Goal: Information Seeking & Learning: Learn about a topic

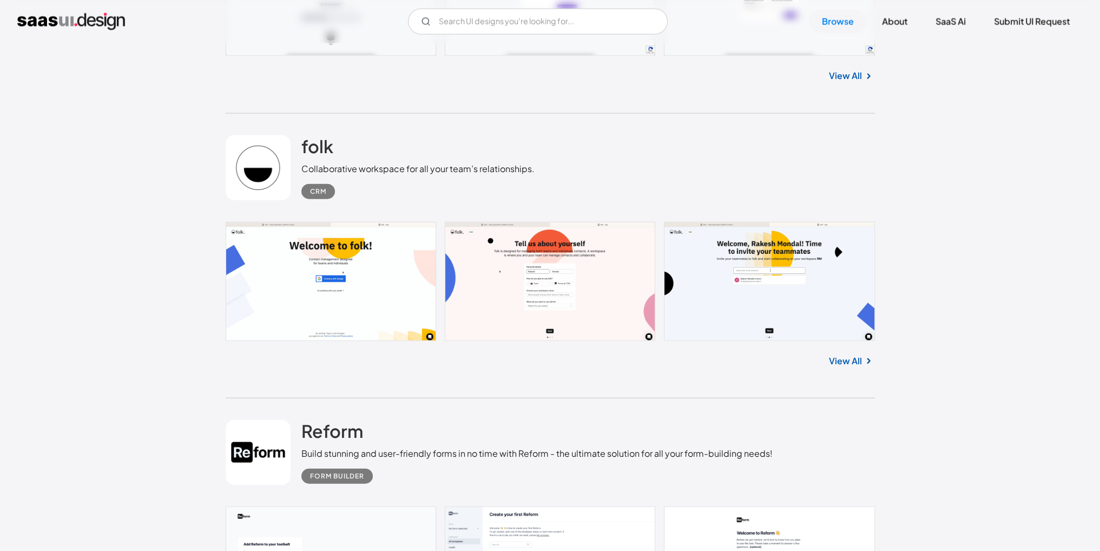
scroll to position [3408, 0]
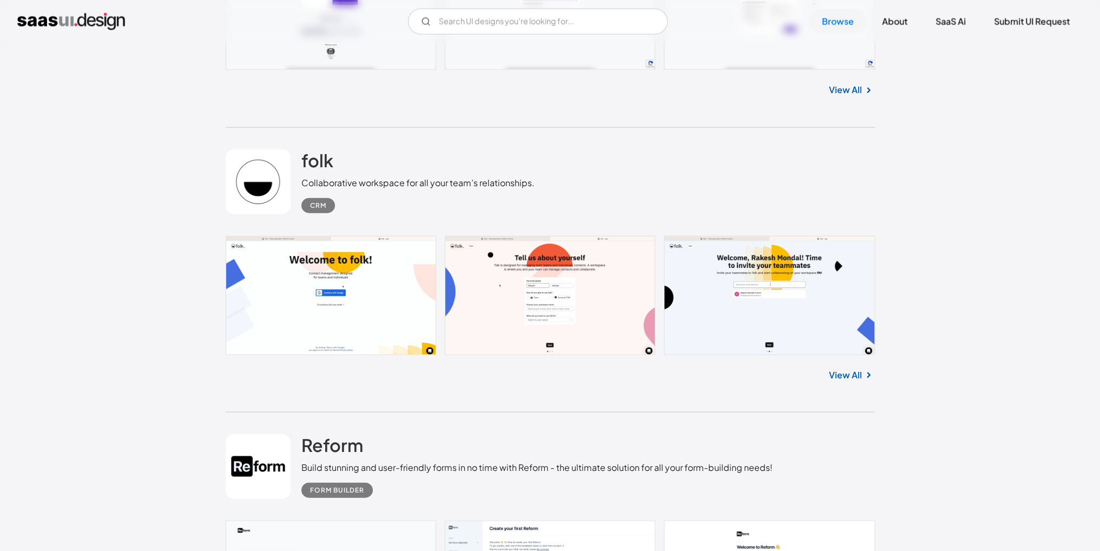
click at [342, 293] on link at bounding box center [550, 295] width 649 height 119
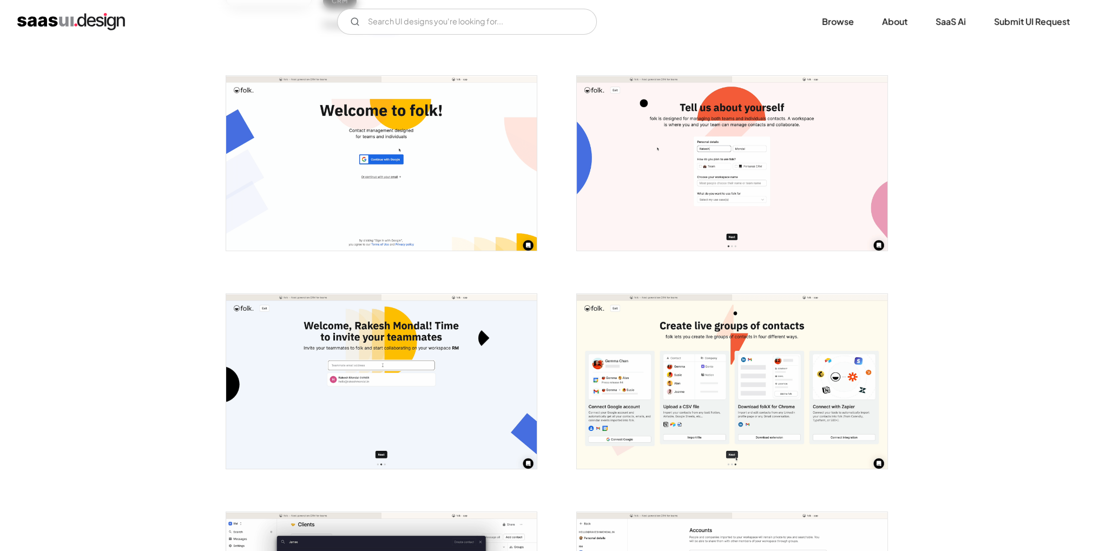
scroll to position [162, 0]
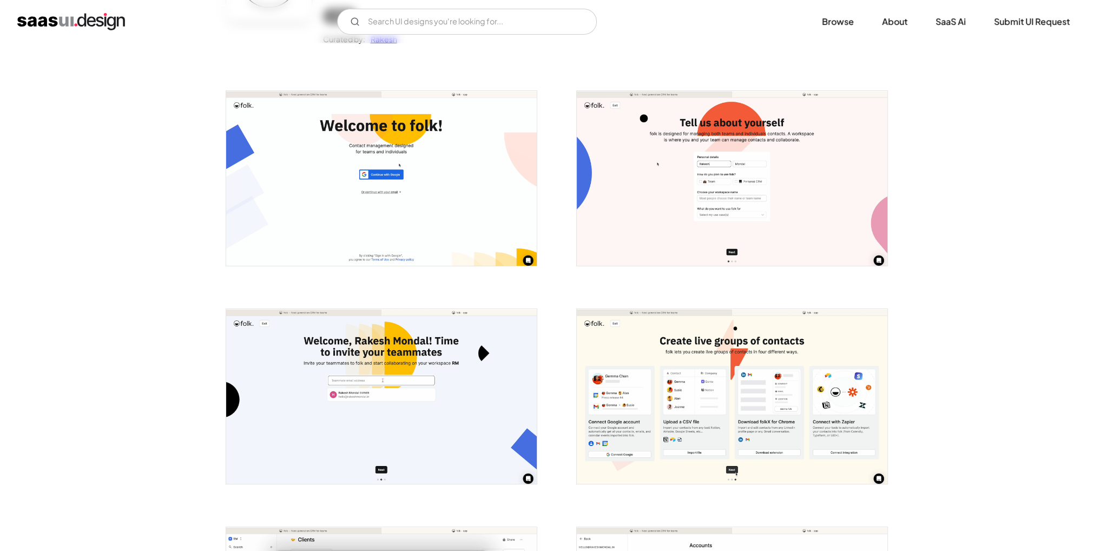
click at [405, 220] on img "open lightbox" at bounding box center [381, 178] width 311 height 175
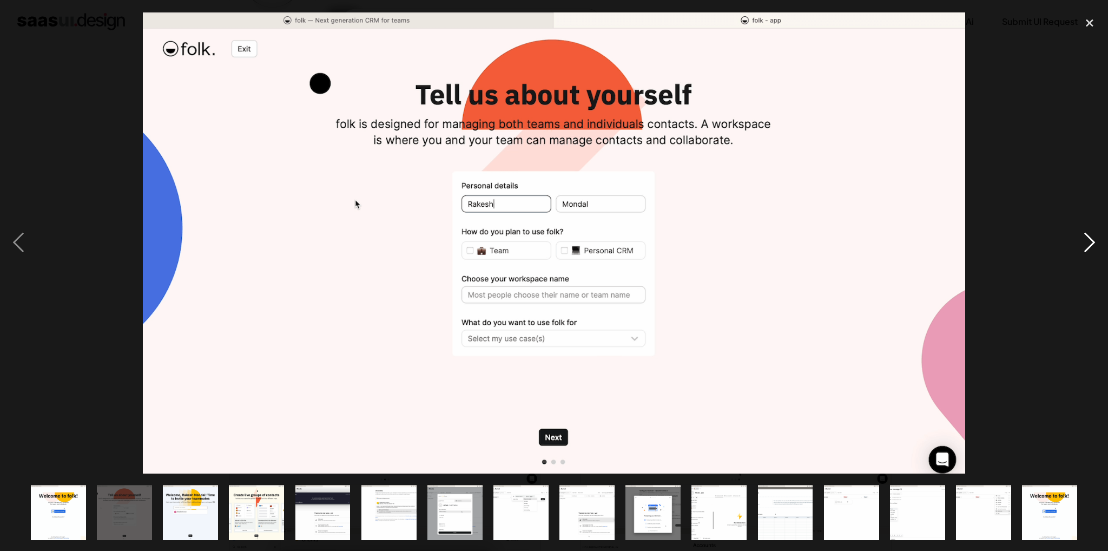
click at [1081, 249] on div "next image" at bounding box center [1089, 242] width 37 height 463
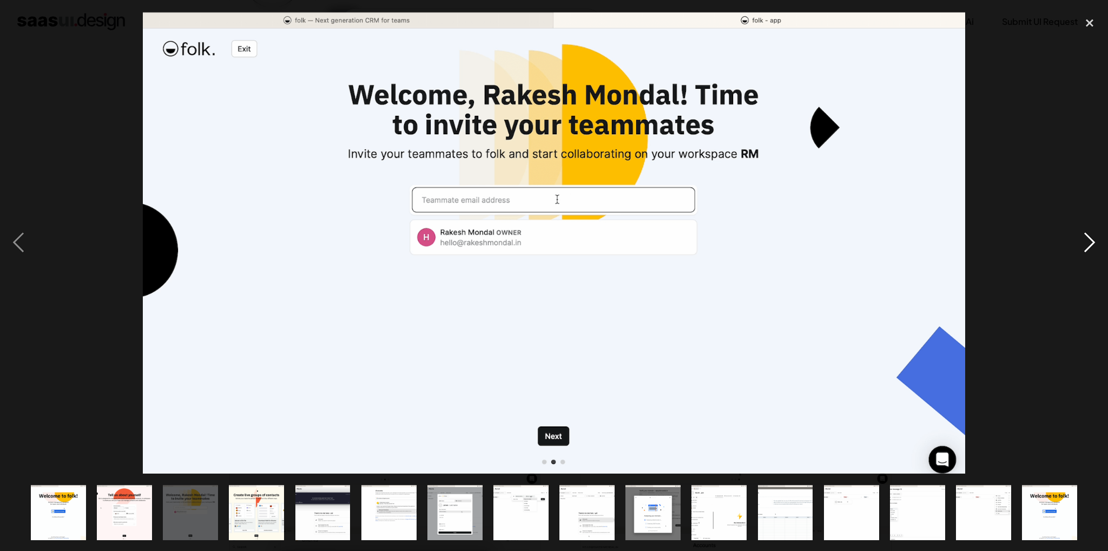
click at [1081, 248] on div "next image" at bounding box center [1089, 242] width 37 height 463
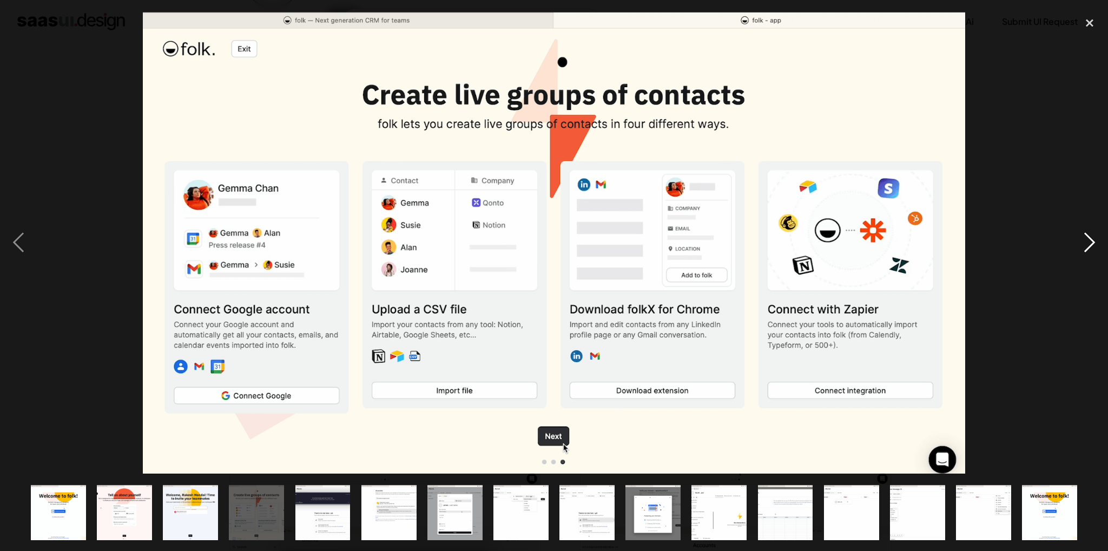
click at [1081, 248] on div "next image" at bounding box center [1089, 242] width 37 height 463
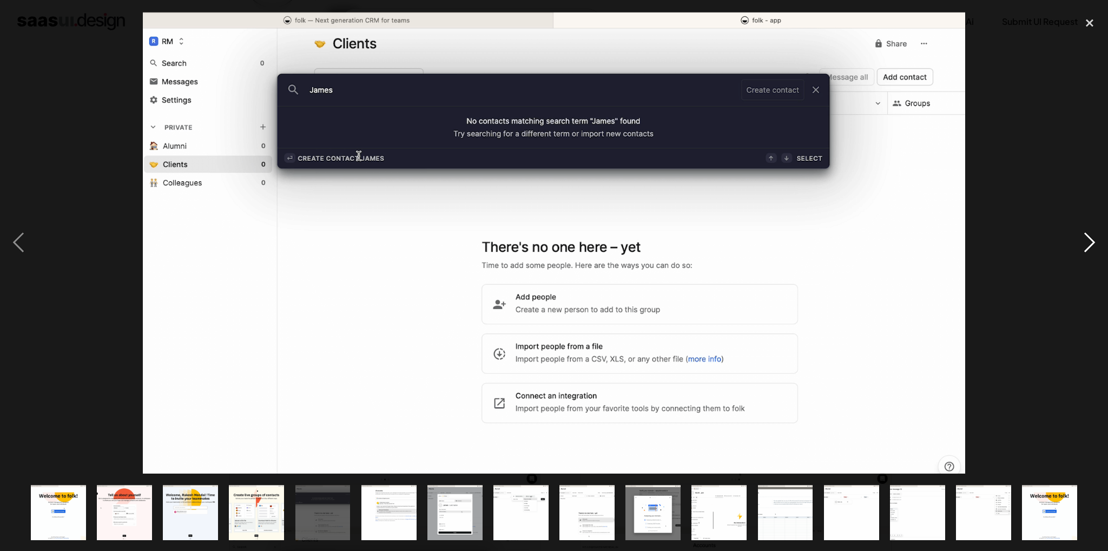
click at [1081, 248] on div "next image" at bounding box center [1089, 242] width 37 height 463
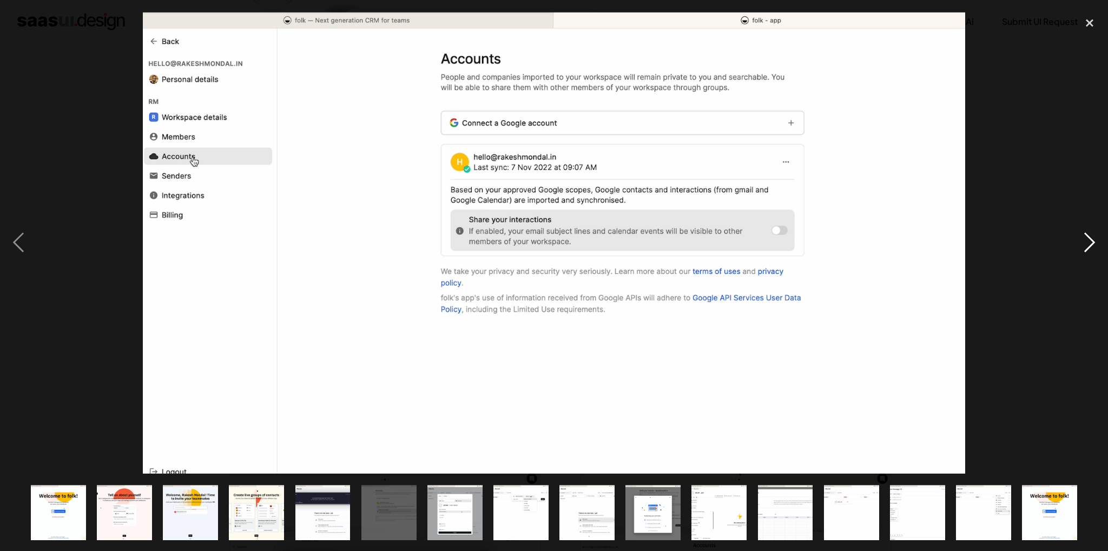
click at [1081, 248] on div "next image" at bounding box center [1089, 242] width 37 height 463
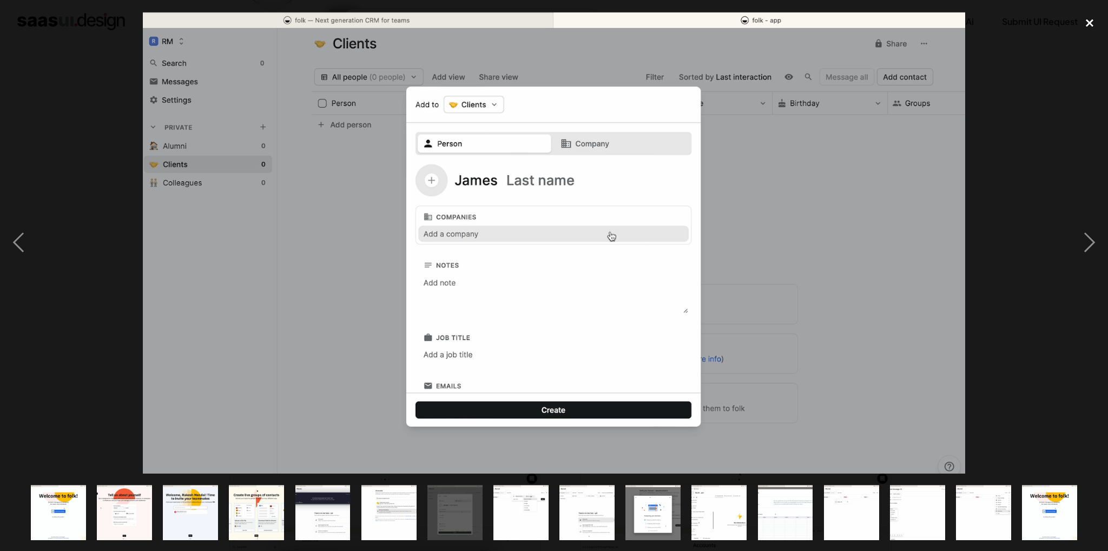
click at [1082, 18] on div "close lightbox" at bounding box center [1089, 23] width 37 height 24
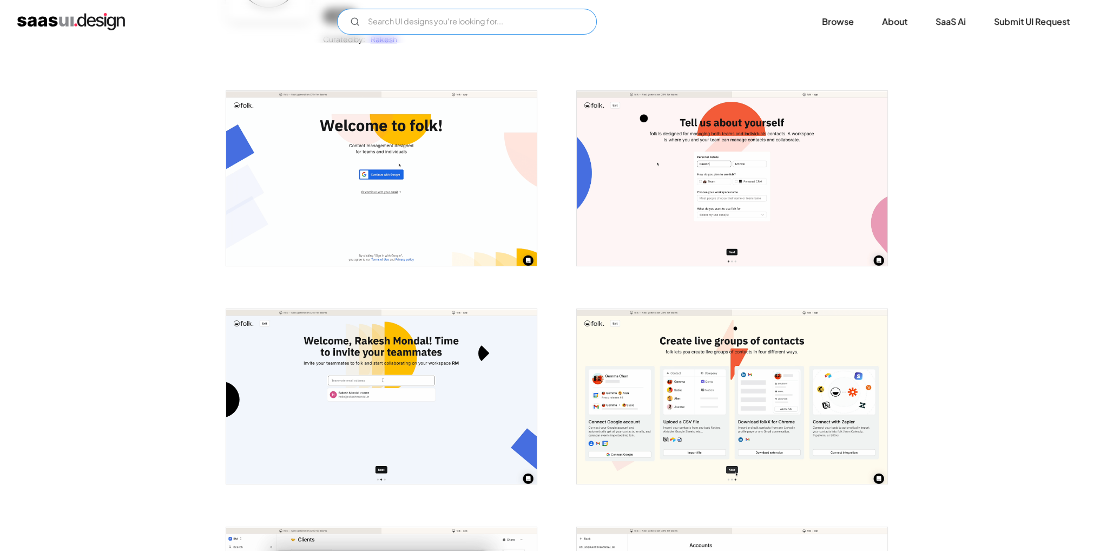
click at [420, 21] on input "Email Form" at bounding box center [467, 22] width 260 height 26
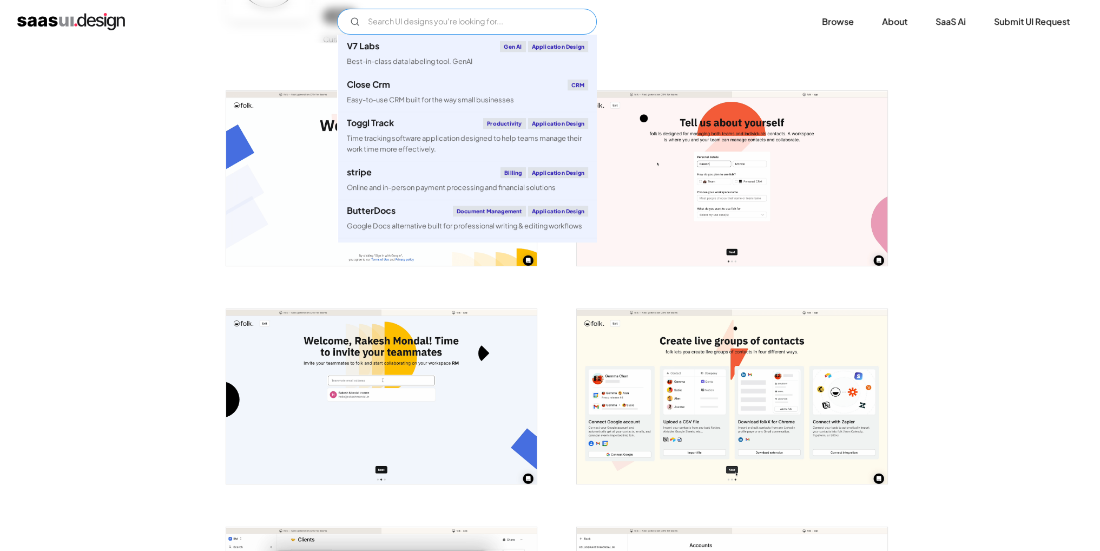
click at [420, 21] on input "Email Form" at bounding box center [467, 22] width 260 height 26
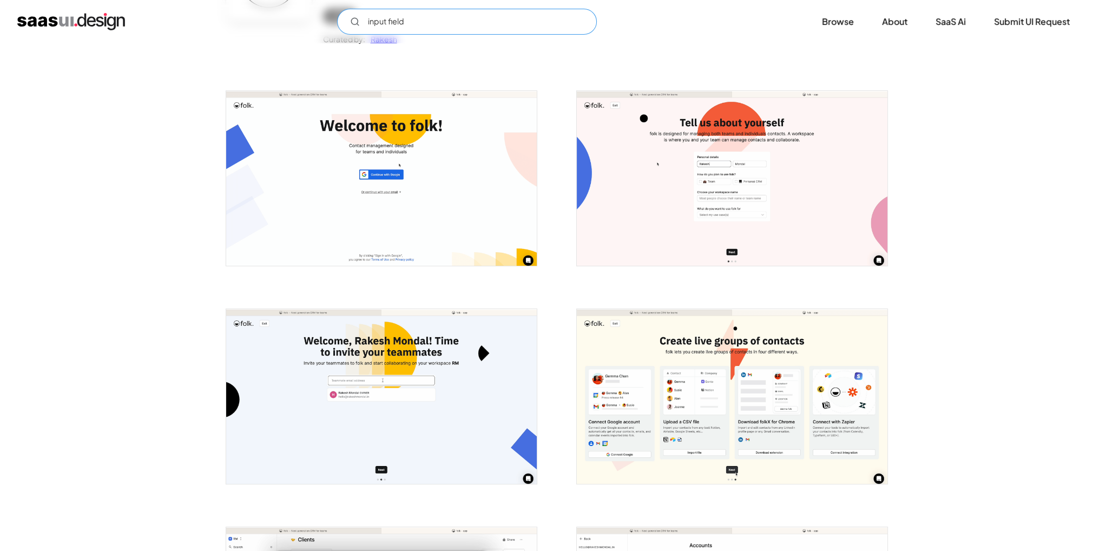
type input "input fields"
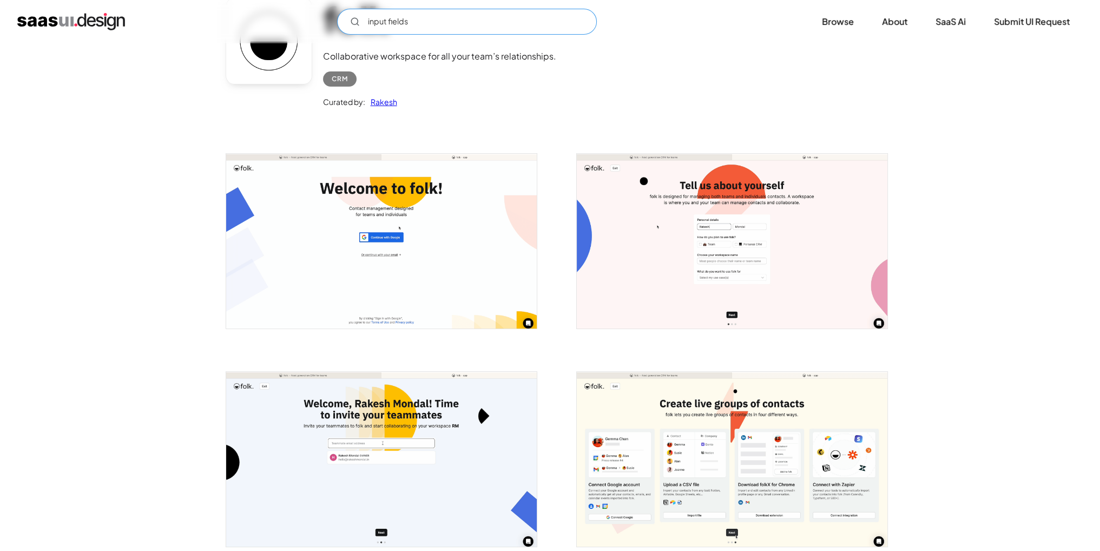
scroll to position [0, 0]
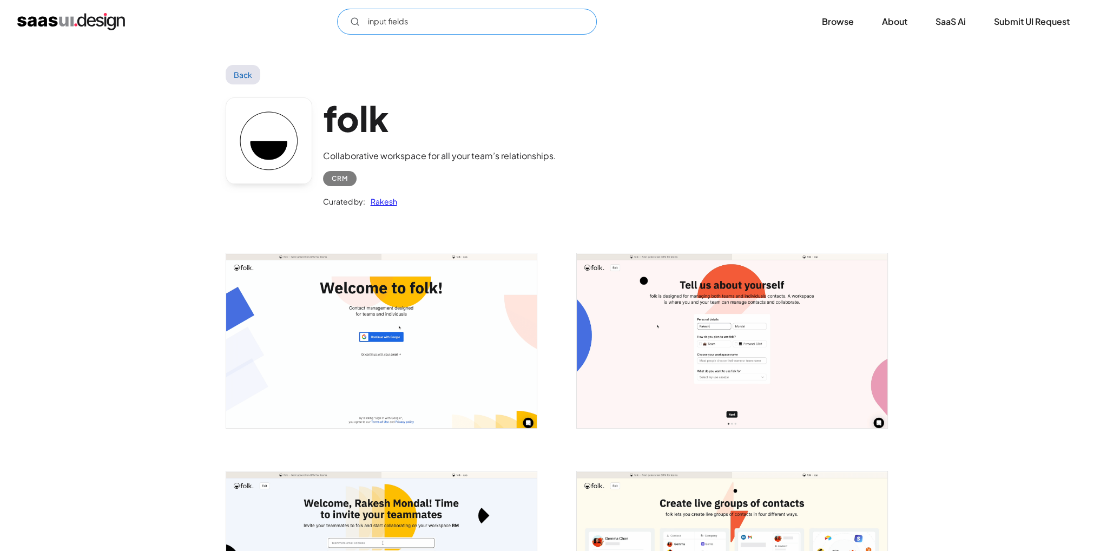
click at [446, 14] on input "input fields" at bounding box center [467, 22] width 260 height 26
click at [354, 19] on icon "Email Form" at bounding box center [355, 22] width 10 height 10
drag, startPoint x: 442, startPoint y: 16, endPoint x: 362, endPoint y: 27, distance: 80.8
click at [362, 27] on input "input fields" at bounding box center [467, 22] width 260 height 26
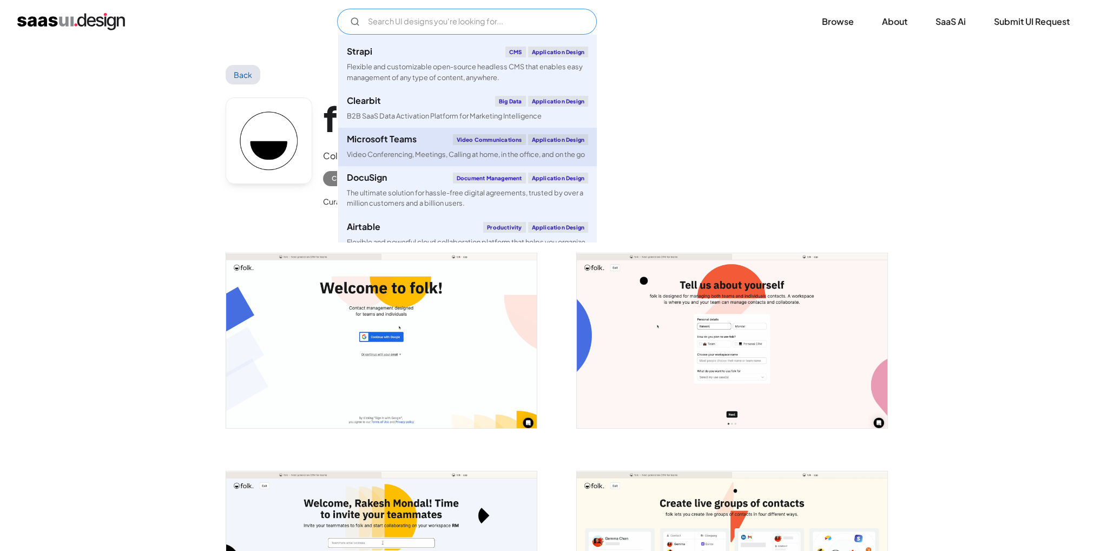
scroll to position [1785, 0]
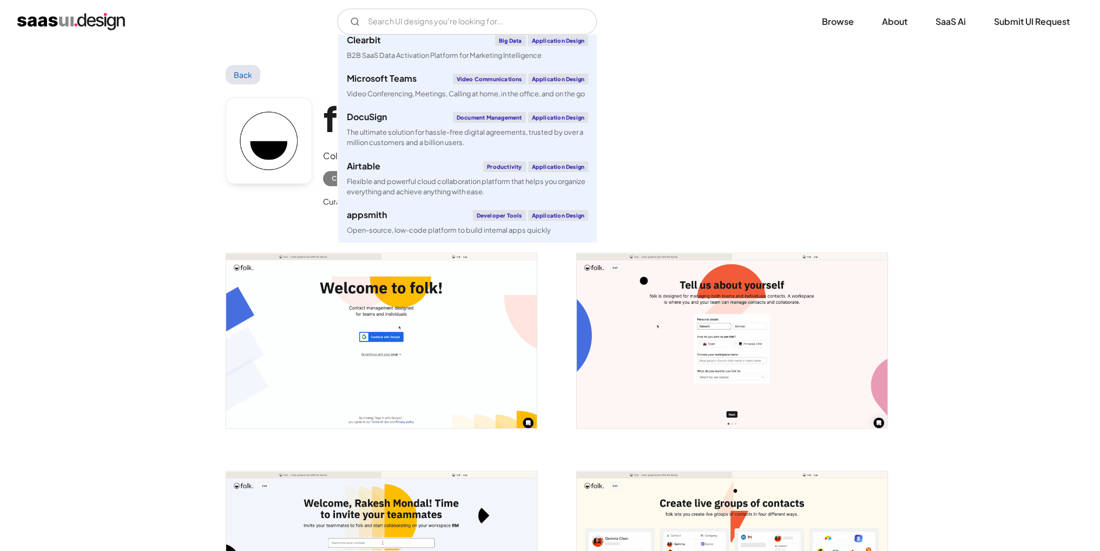
drag, startPoint x: 766, startPoint y: 81, endPoint x: 795, endPoint y: 59, distance: 36.7
click at [766, 81] on div "Back" at bounding box center [550, 74] width 649 height 19
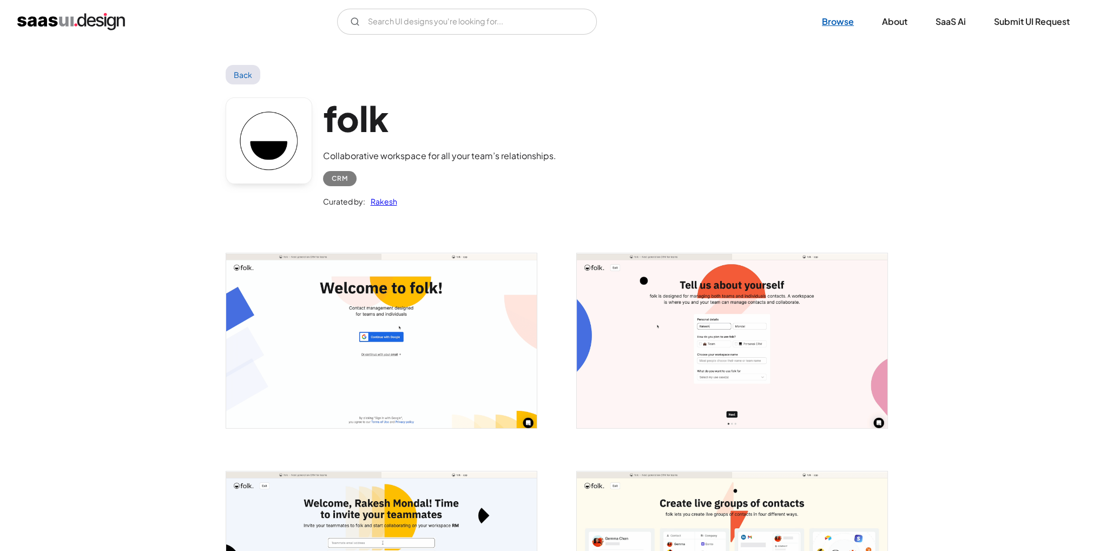
click at [855, 16] on link "Browse" at bounding box center [838, 22] width 58 height 24
drag, startPoint x: 855, startPoint y: 16, endPoint x: 843, endPoint y: 19, distance: 12.5
click at [855, 16] on link "Browse" at bounding box center [838, 22] width 58 height 24
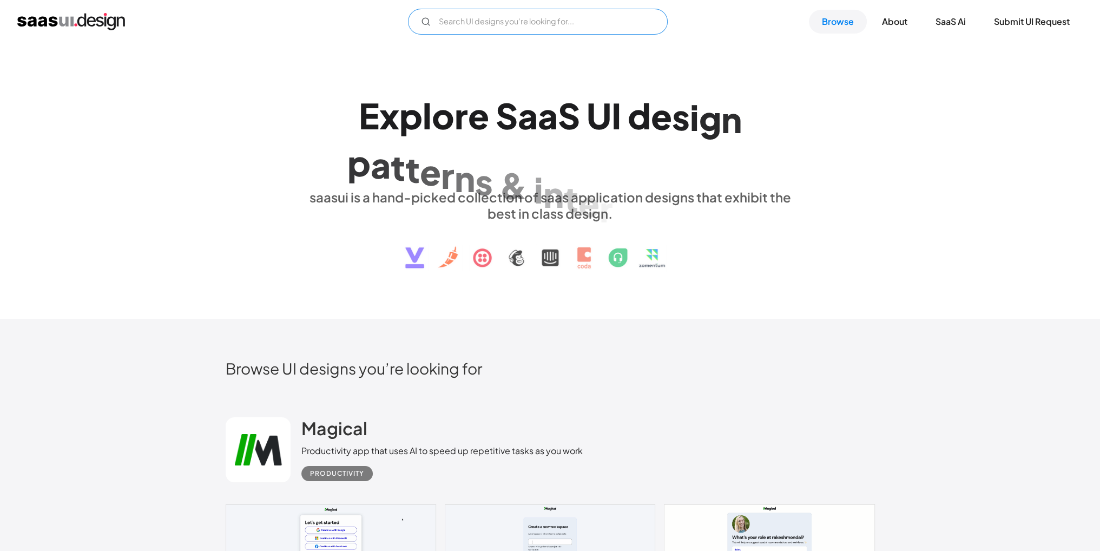
click at [490, 22] on input "Email Form" at bounding box center [538, 22] width 260 height 26
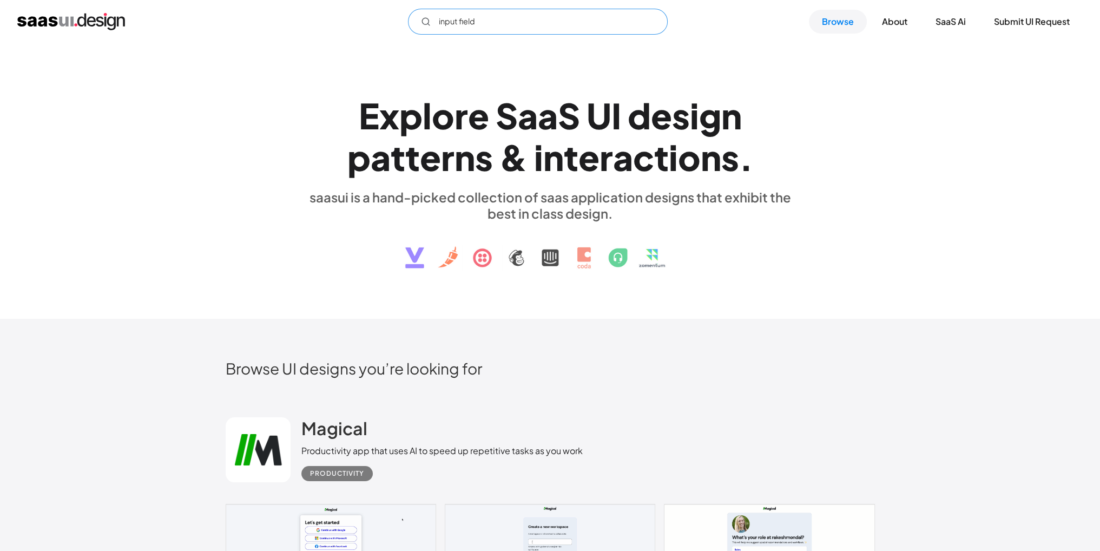
type input "input fields"
drag, startPoint x: 497, startPoint y: 17, endPoint x: 430, endPoint y: 22, distance: 67.3
click at [430, 22] on input "input fields" at bounding box center [538, 22] width 260 height 26
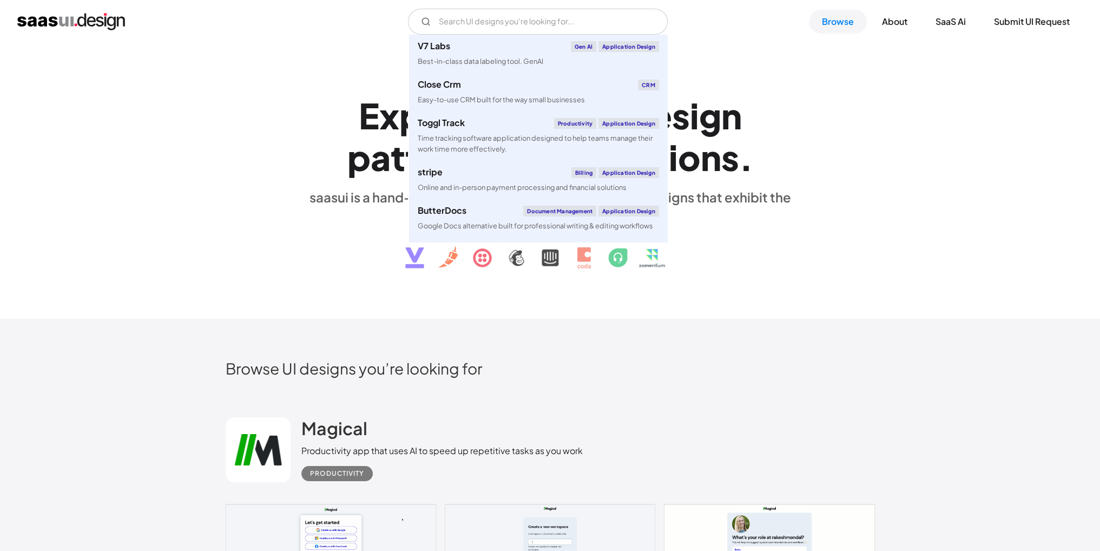
click at [50, 24] on img "home" at bounding box center [71, 21] width 108 height 17
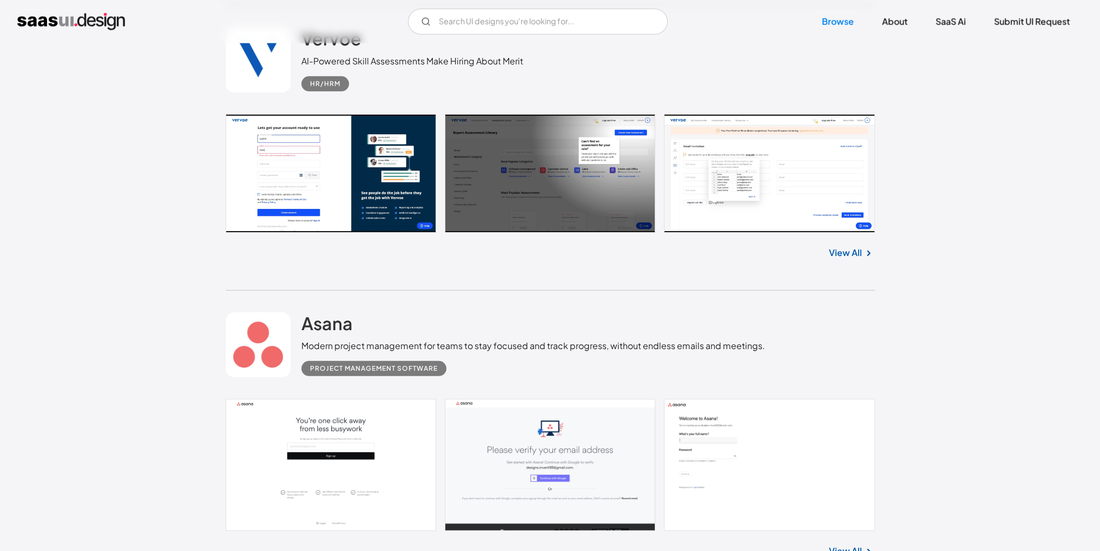
scroll to position [4057, 0]
